Goal: Task Accomplishment & Management: Use online tool/utility

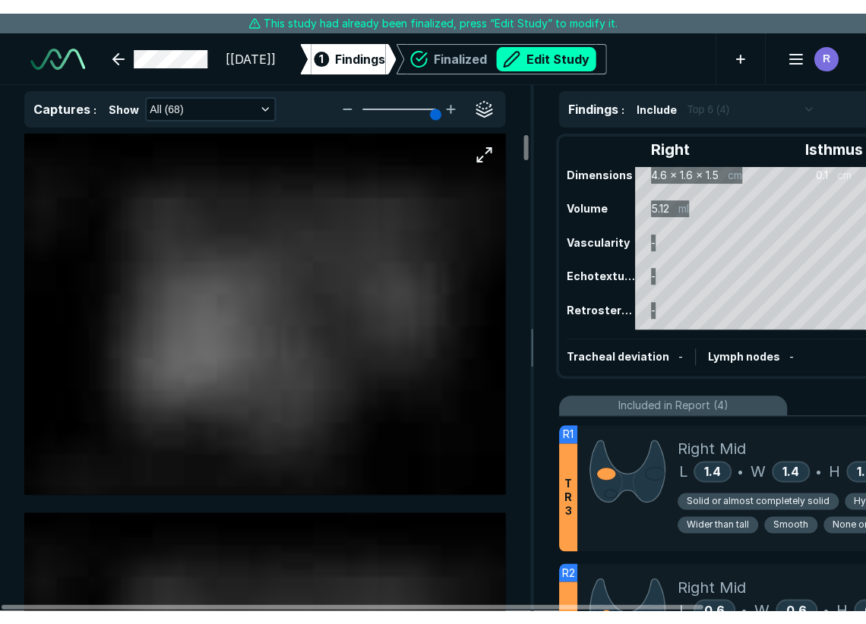
scroll to position [4284, 5844]
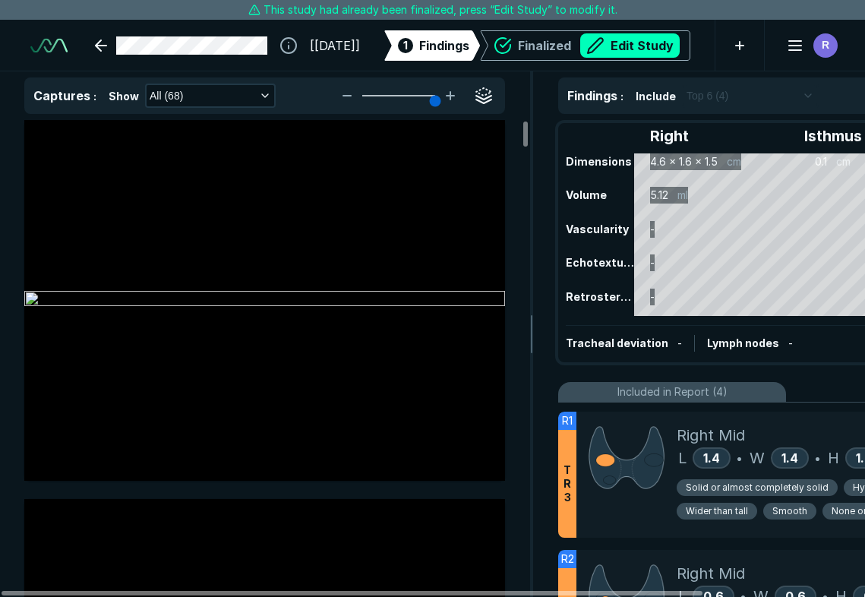
drag, startPoint x: 864, startPoint y: 595, endPoint x: 864, endPoint y: 644, distance: 48.6
click at [864, 596] on html "This study had already been finalized, press “Edit Study” to modify it. [[DATE]…" at bounding box center [432, 298] width 865 height 597
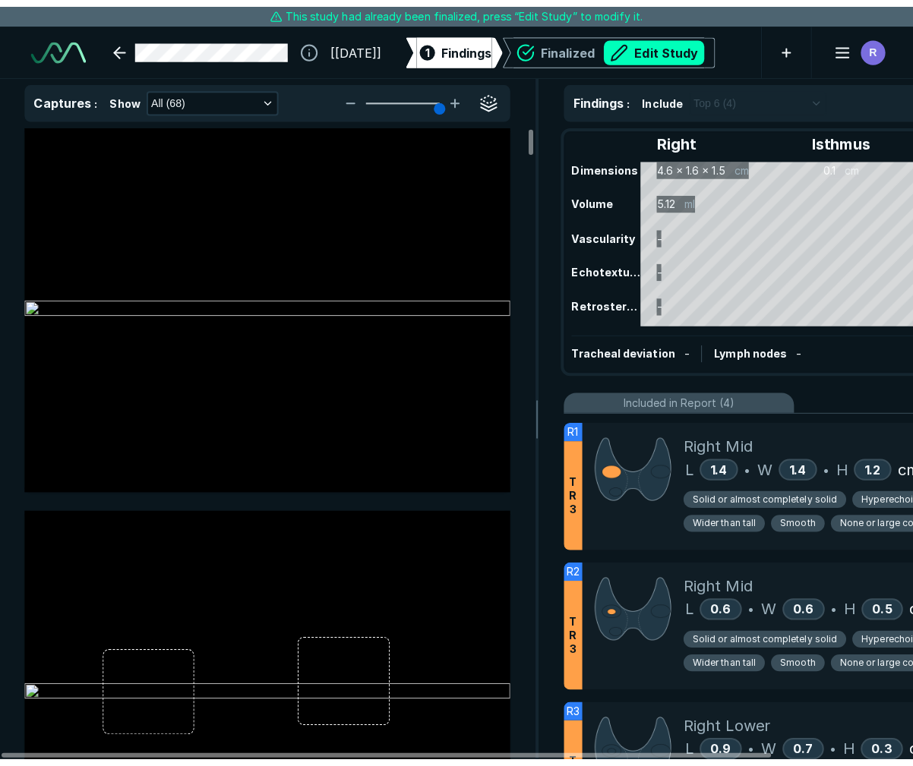
scroll to position [0, 0]
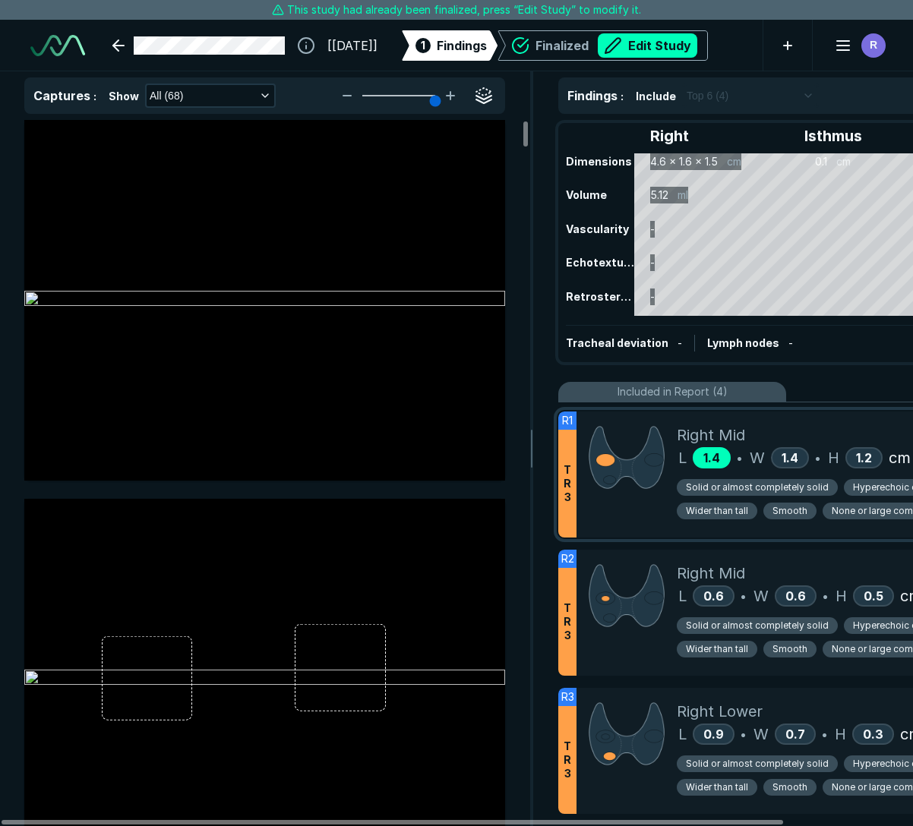
click at [705, 457] on span "1.4" at bounding box center [711, 457] width 17 height 15
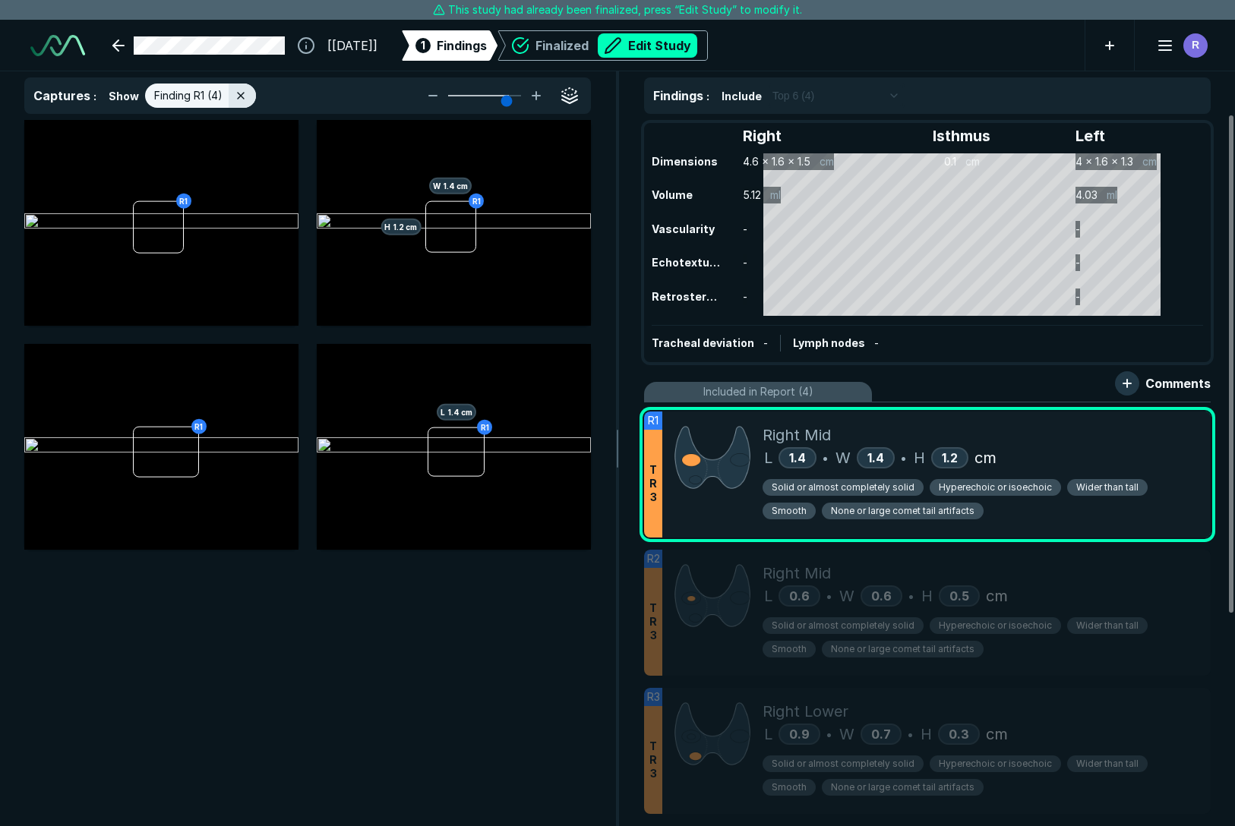
type input "6"
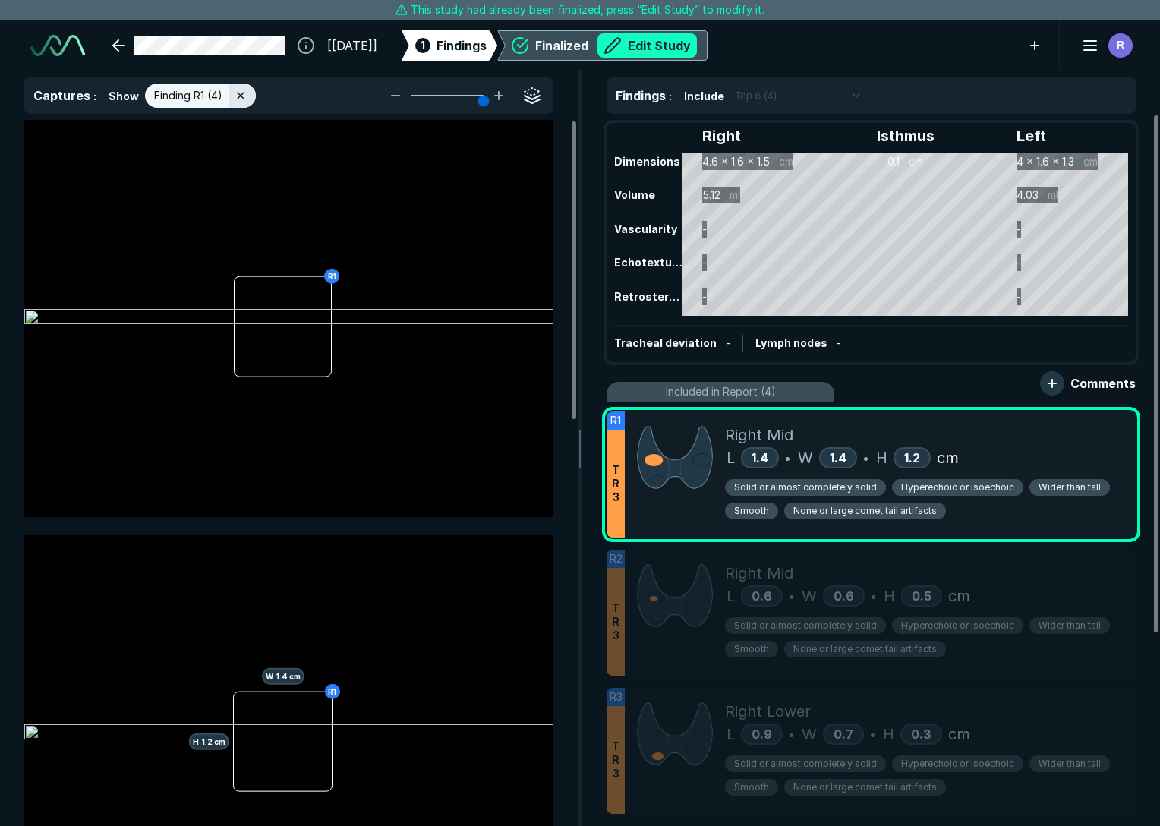
click at [690, 46] on button "Edit Study" at bounding box center [647, 45] width 99 height 24
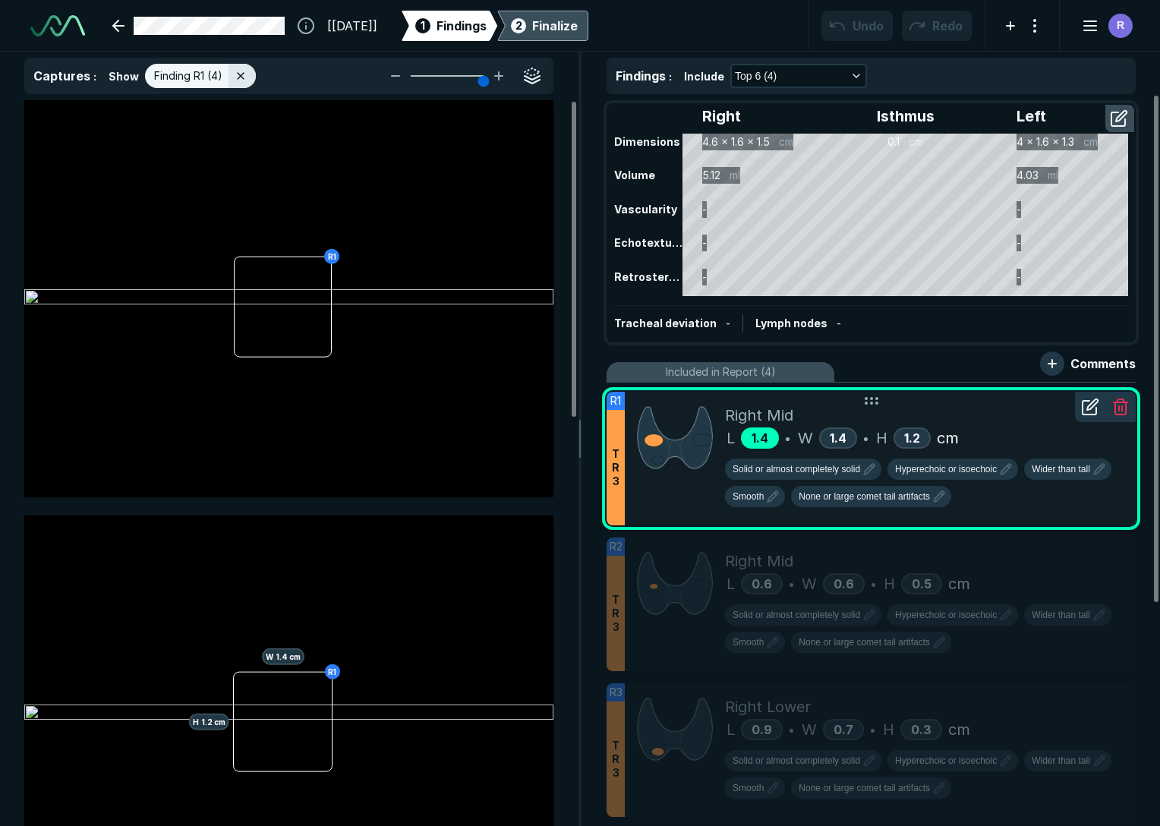
click at [749, 445] on div "1.4" at bounding box center [760, 438] width 38 height 21
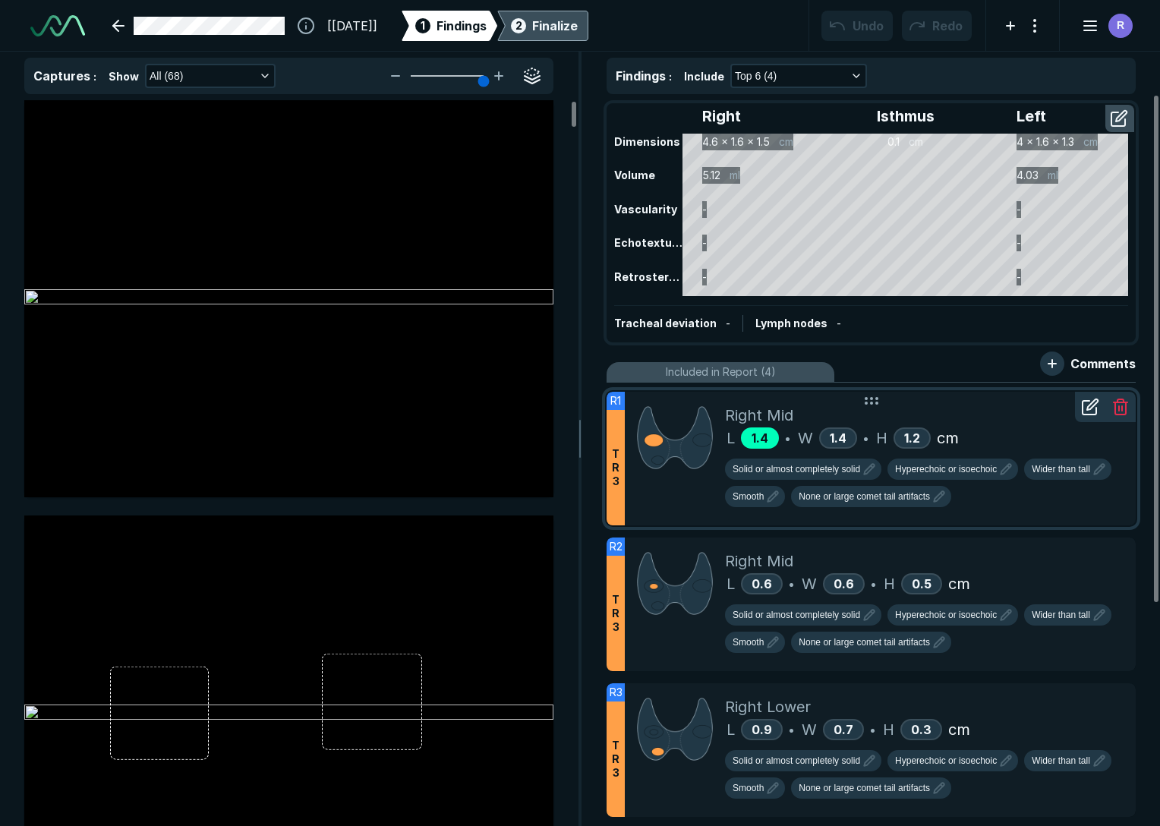
click at [767, 432] on span "1.4" at bounding box center [760, 438] width 17 height 15
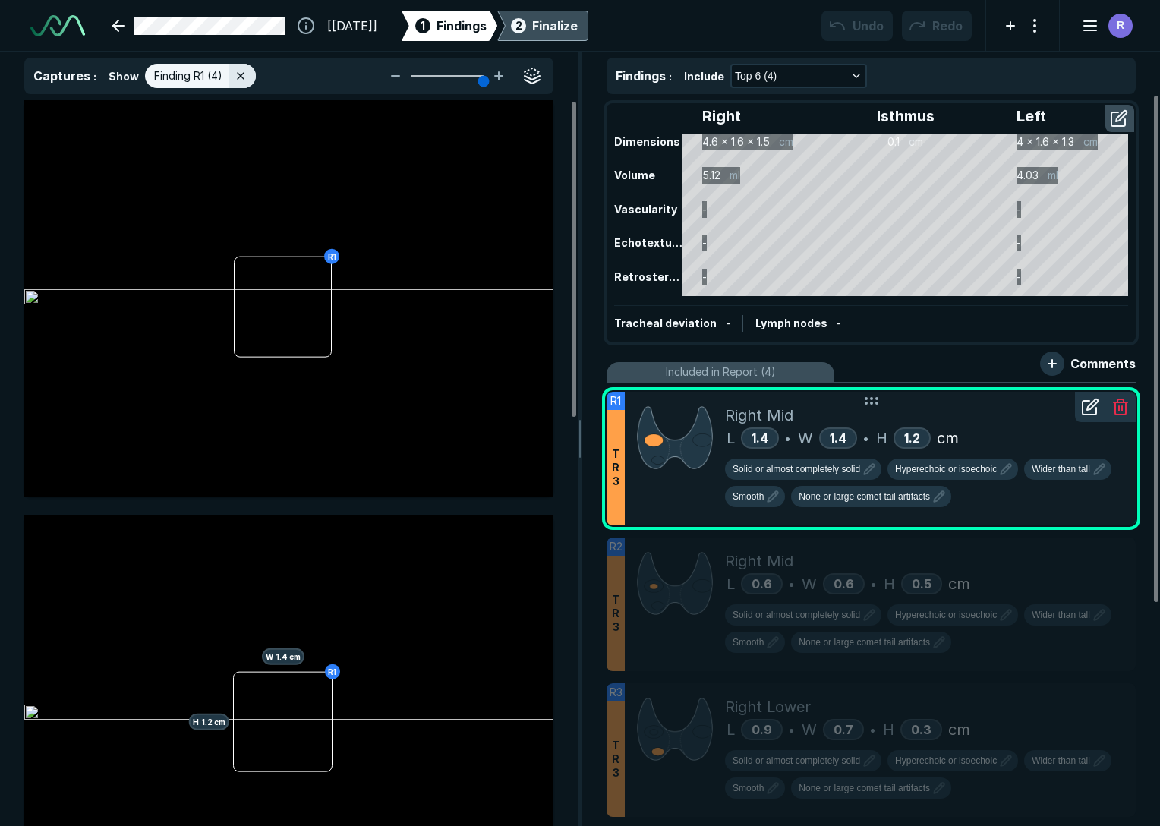
click at [864, 401] on icon at bounding box center [1090, 407] width 18 height 18
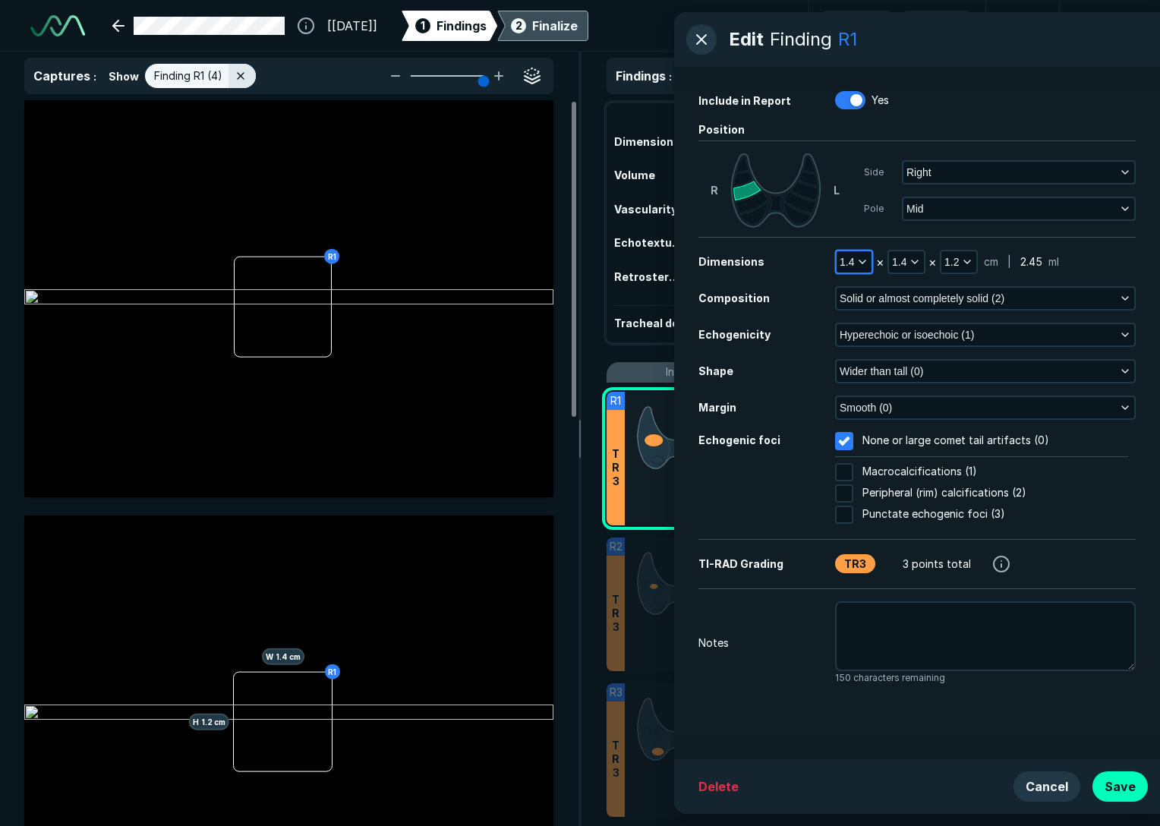
click at [864, 261] on polyline "button" at bounding box center [863, 261] width 6 height 3
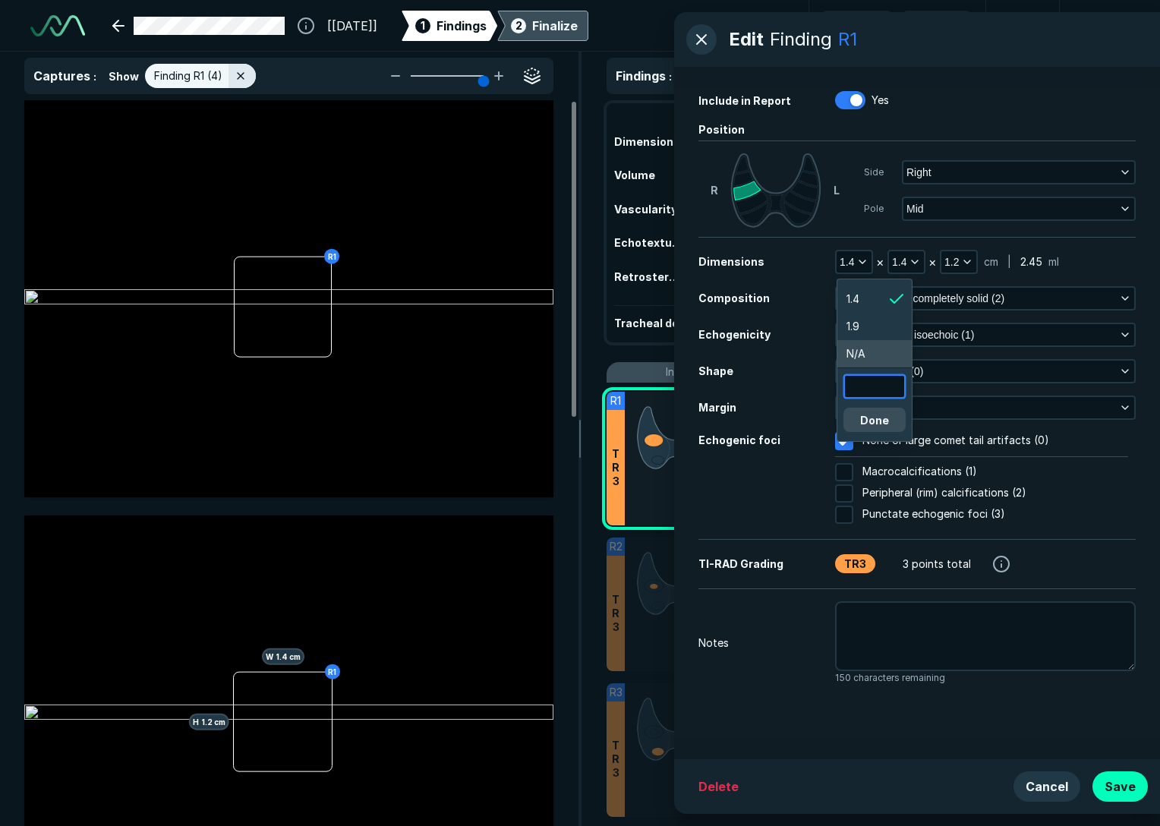
click at [864, 387] on input "text" at bounding box center [874, 386] width 59 height 21
type input "2.1"
click at [864, 424] on button "Done" at bounding box center [875, 420] width 62 height 24
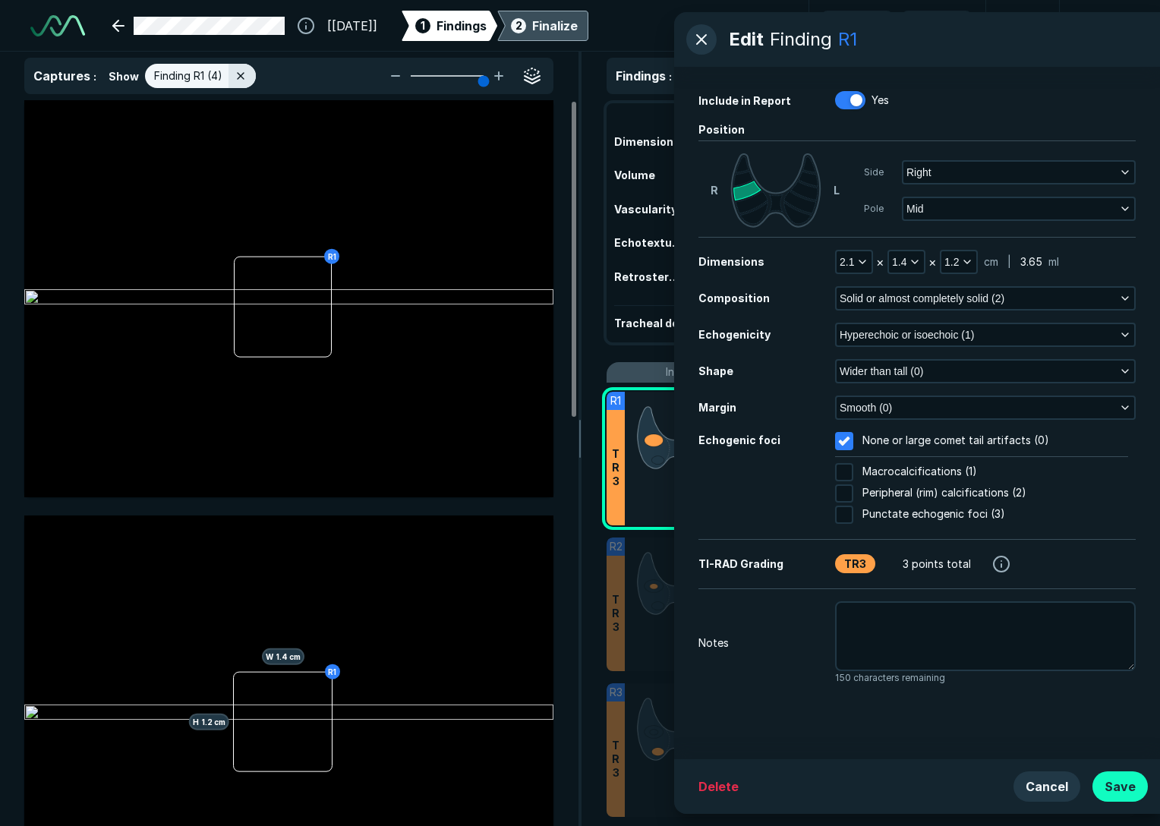
click at [864, 596] on button "Save" at bounding box center [1120, 787] width 55 height 30
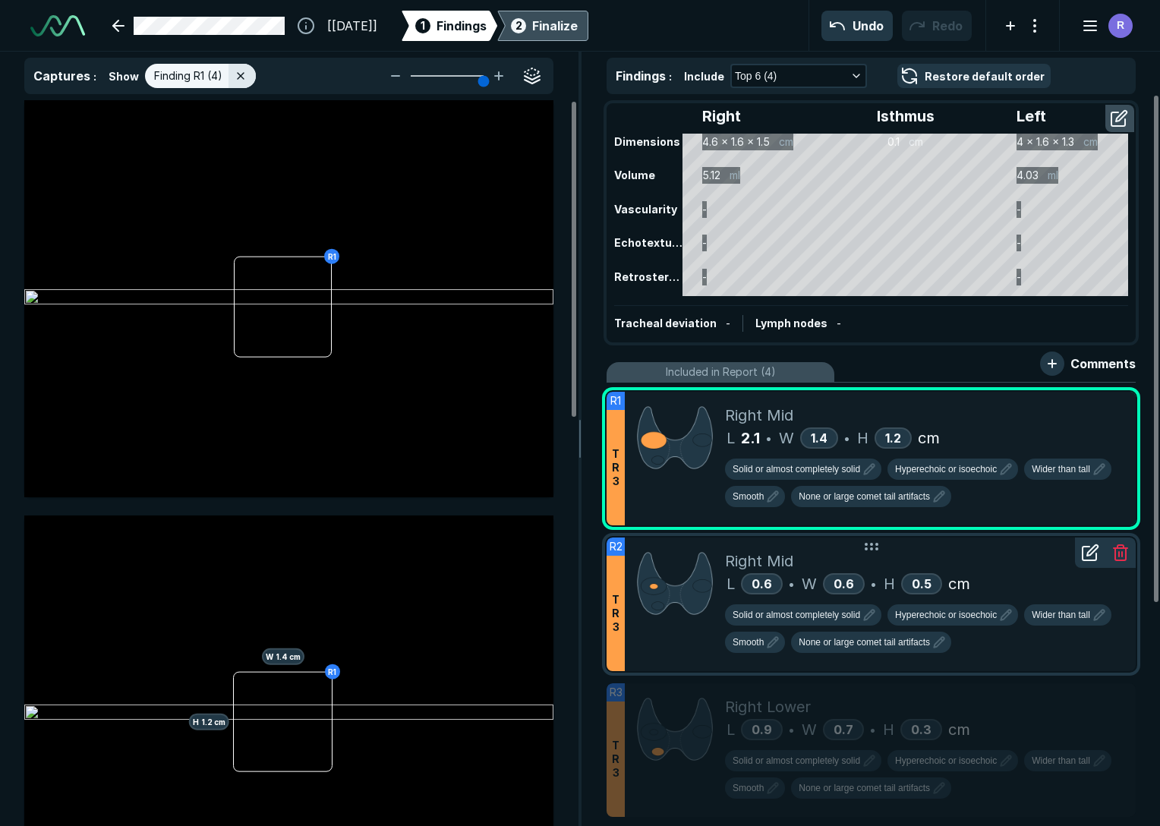
click at [864, 551] on icon at bounding box center [1121, 554] width 11 height 12
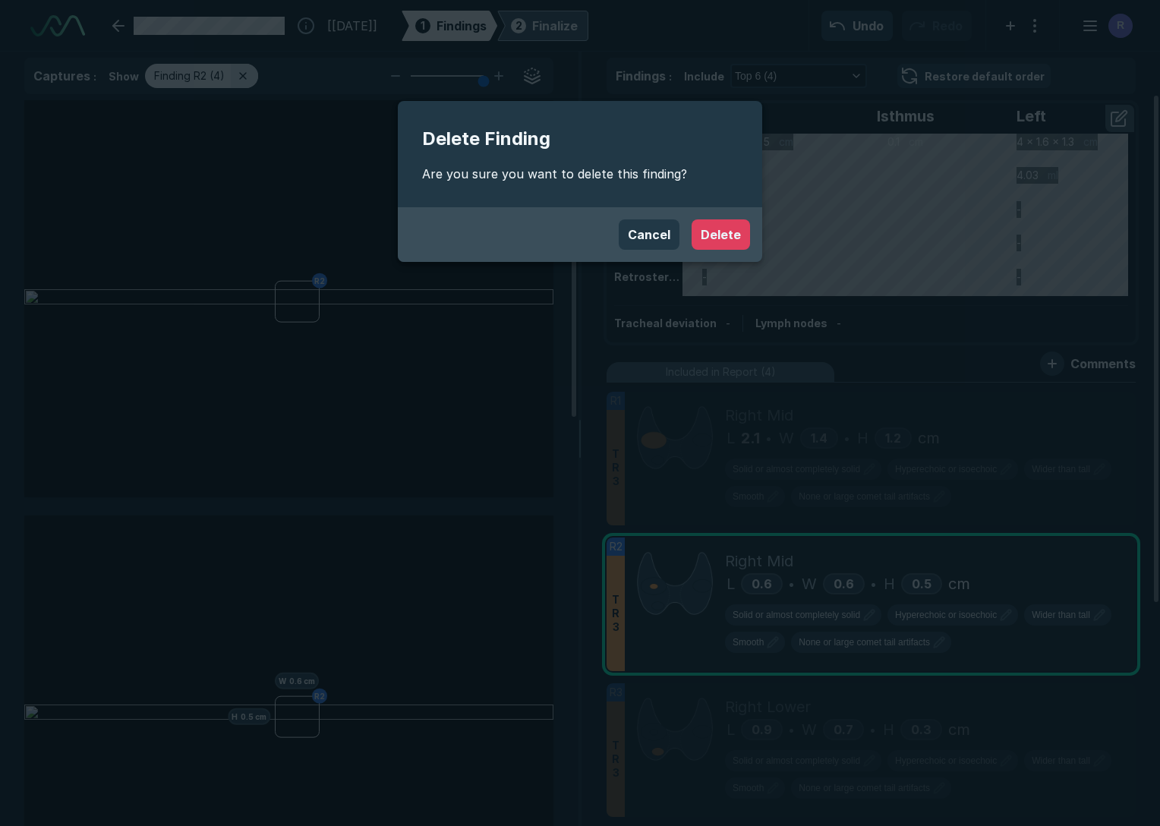
click at [709, 235] on button "Delete" at bounding box center [721, 234] width 58 height 30
